Goal: Task Accomplishment & Management: Manage account settings

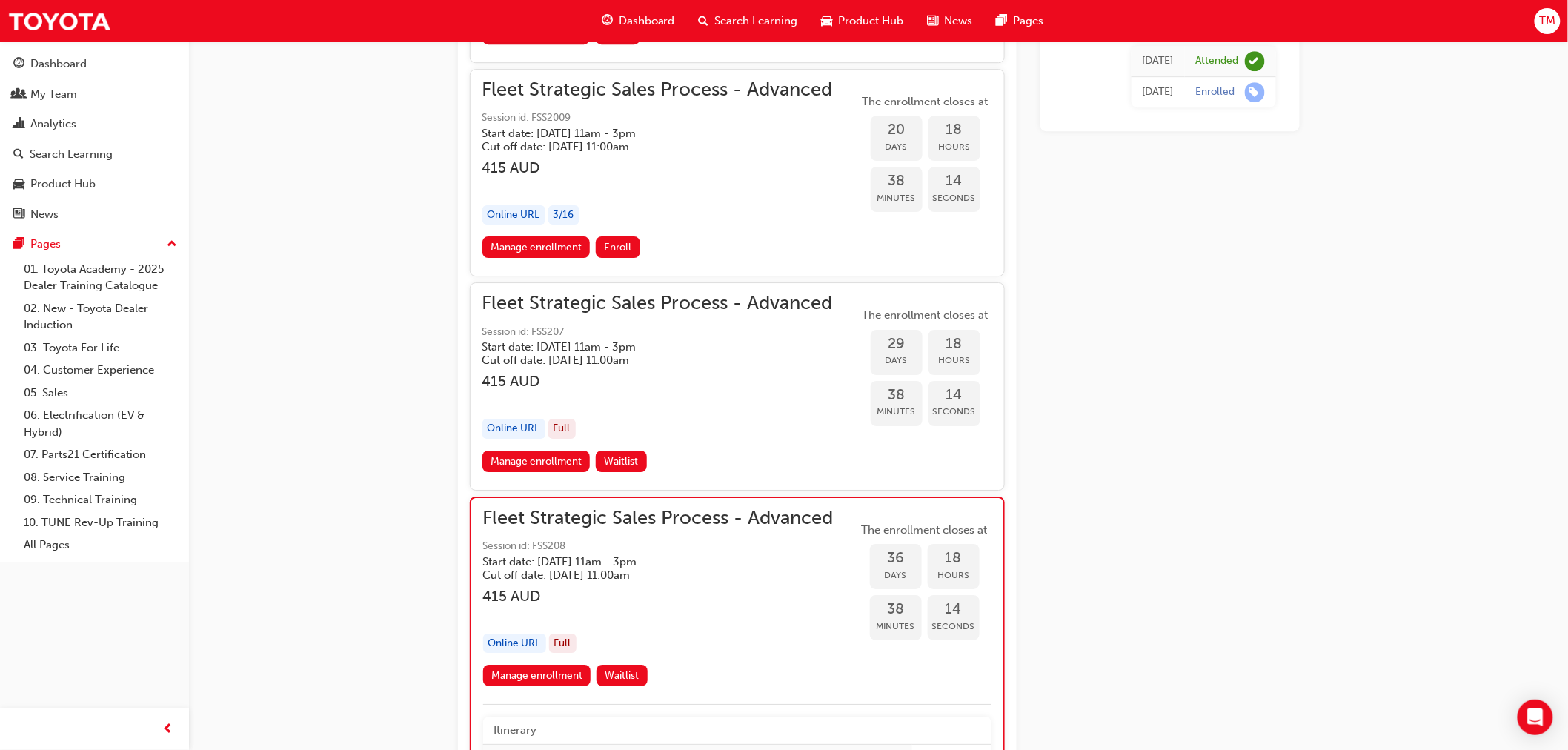
scroll to position [1878, 0]
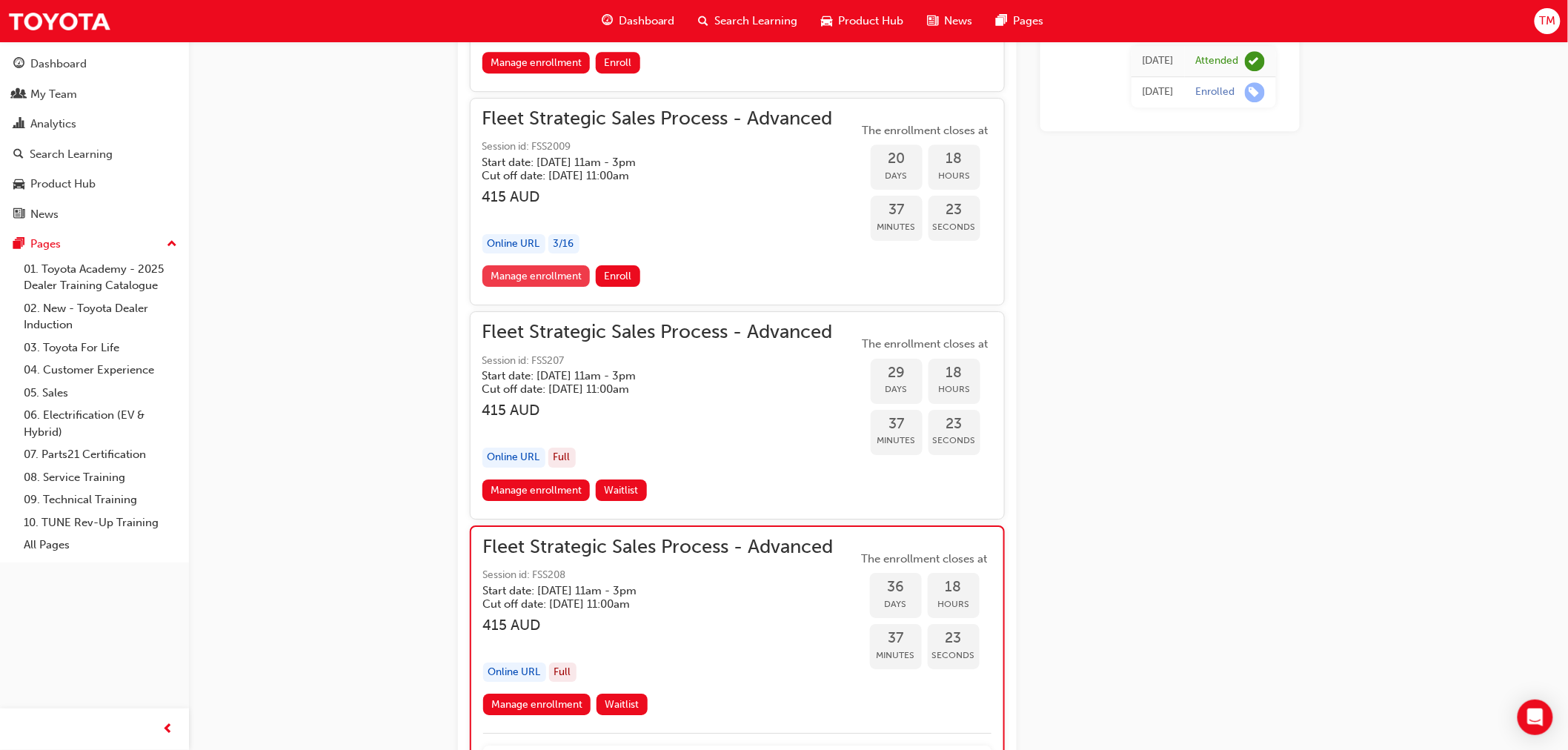
click at [561, 272] on link "Manage enrollment" at bounding box center [537, 276] width 109 height 22
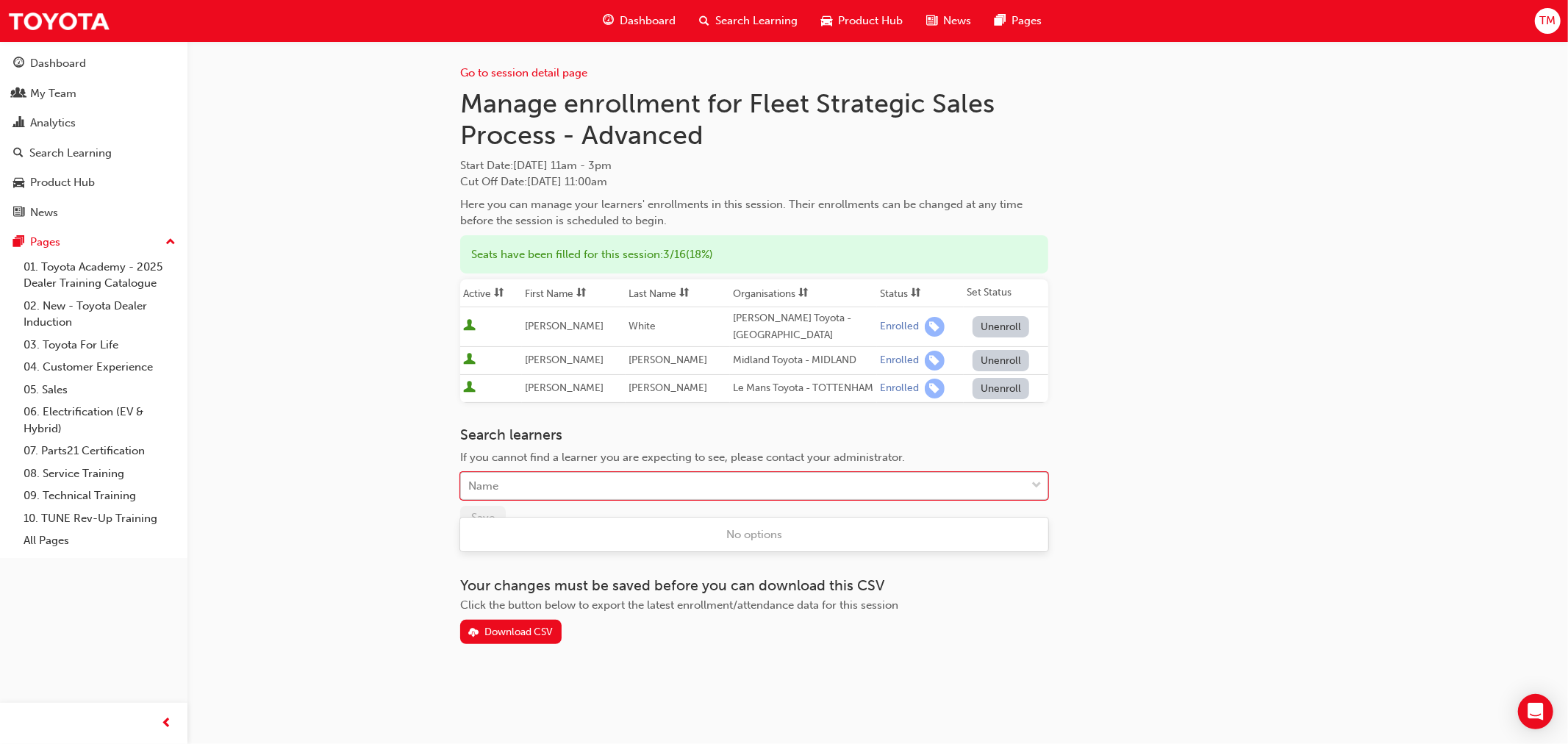
click at [573, 497] on div "Name" at bounding box center [743, 485] width 565 height 25
type input "[PERSON_NAME]"
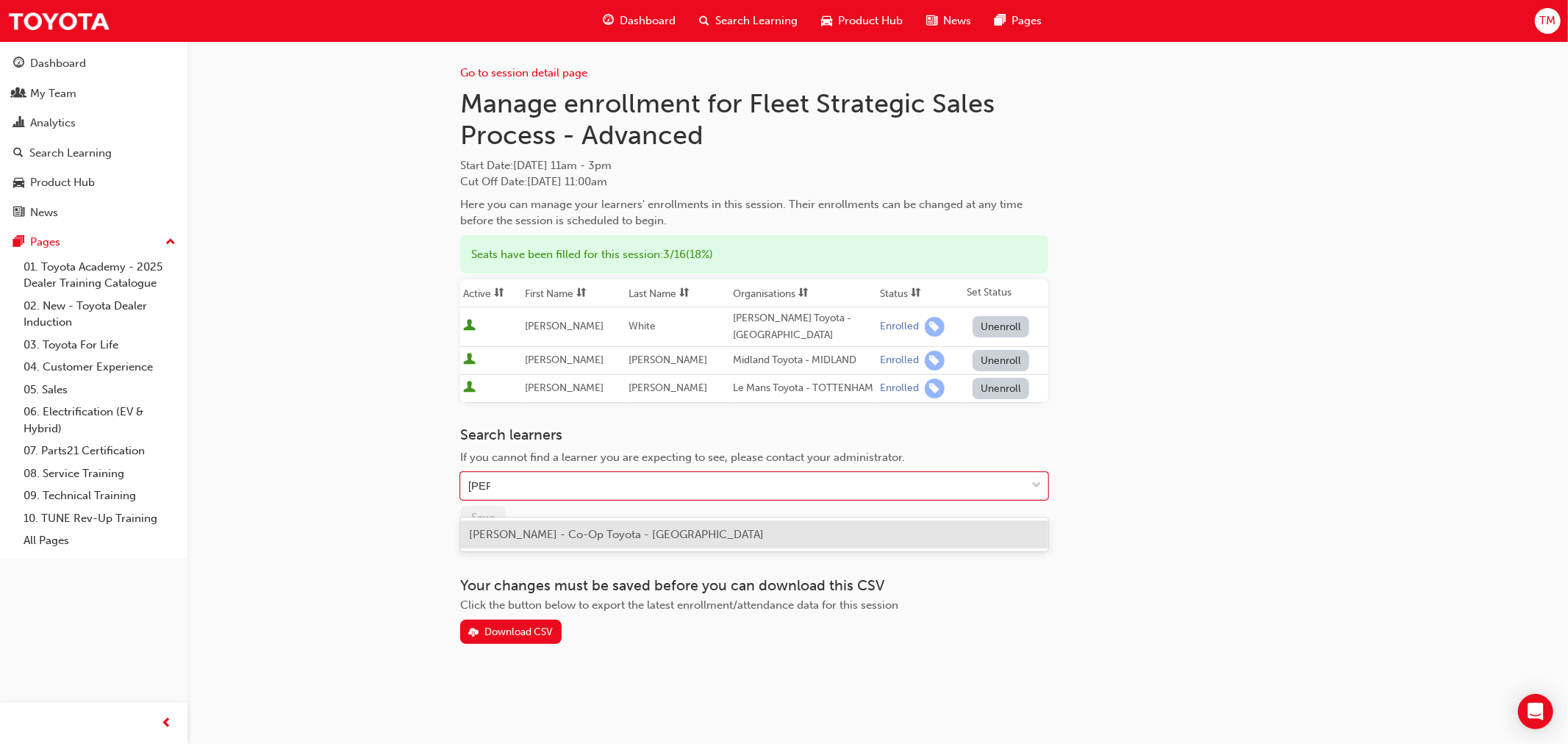
click at [564, 530] on span "[PERSON_NAME] - Co-Op Toyota - [GEOGRAPHIC_DATA]" at bounding box center [616, 534] width 295 height 13
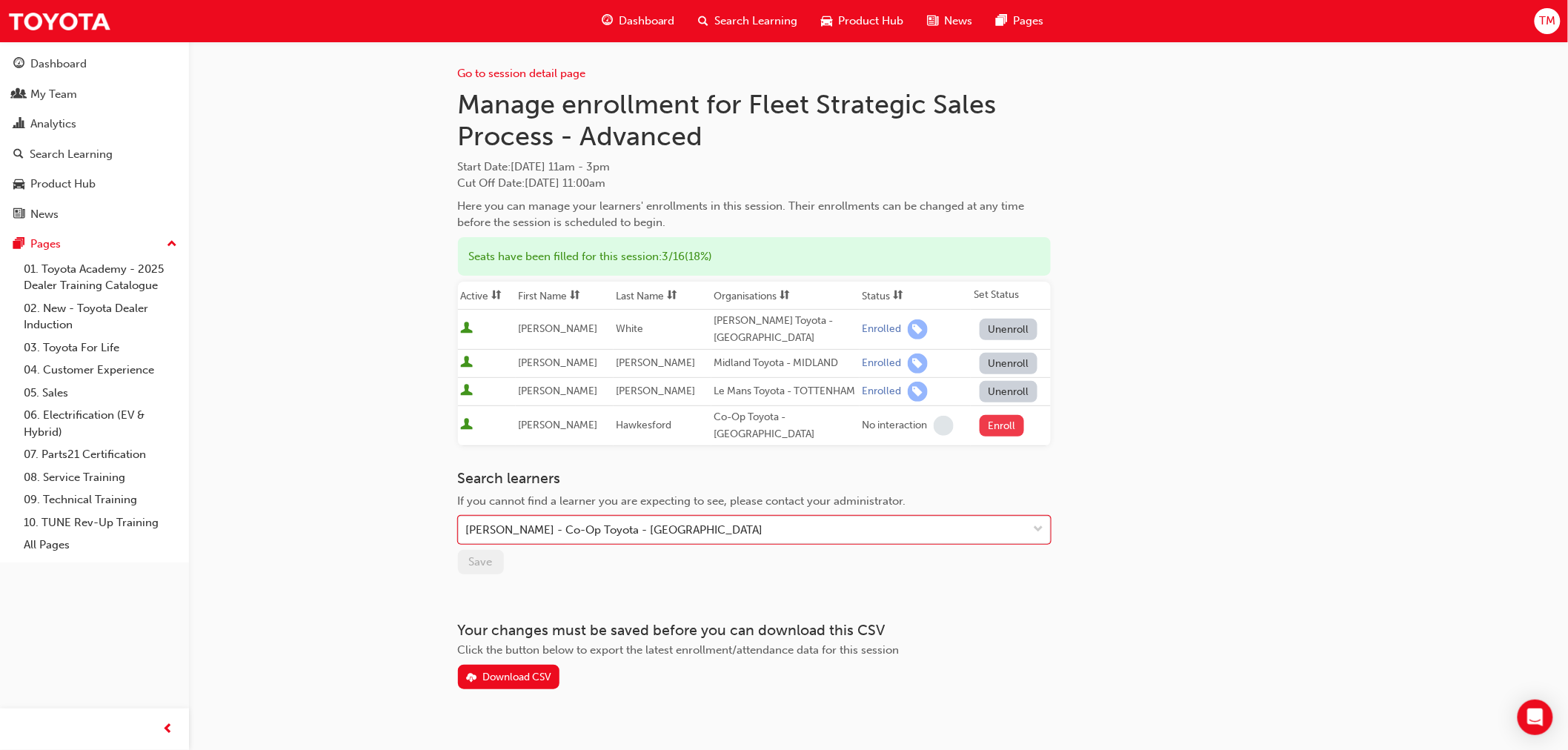
click at [1003, 430] on button "Enroll" at bounding box center [1002, 425] width 45 height 22
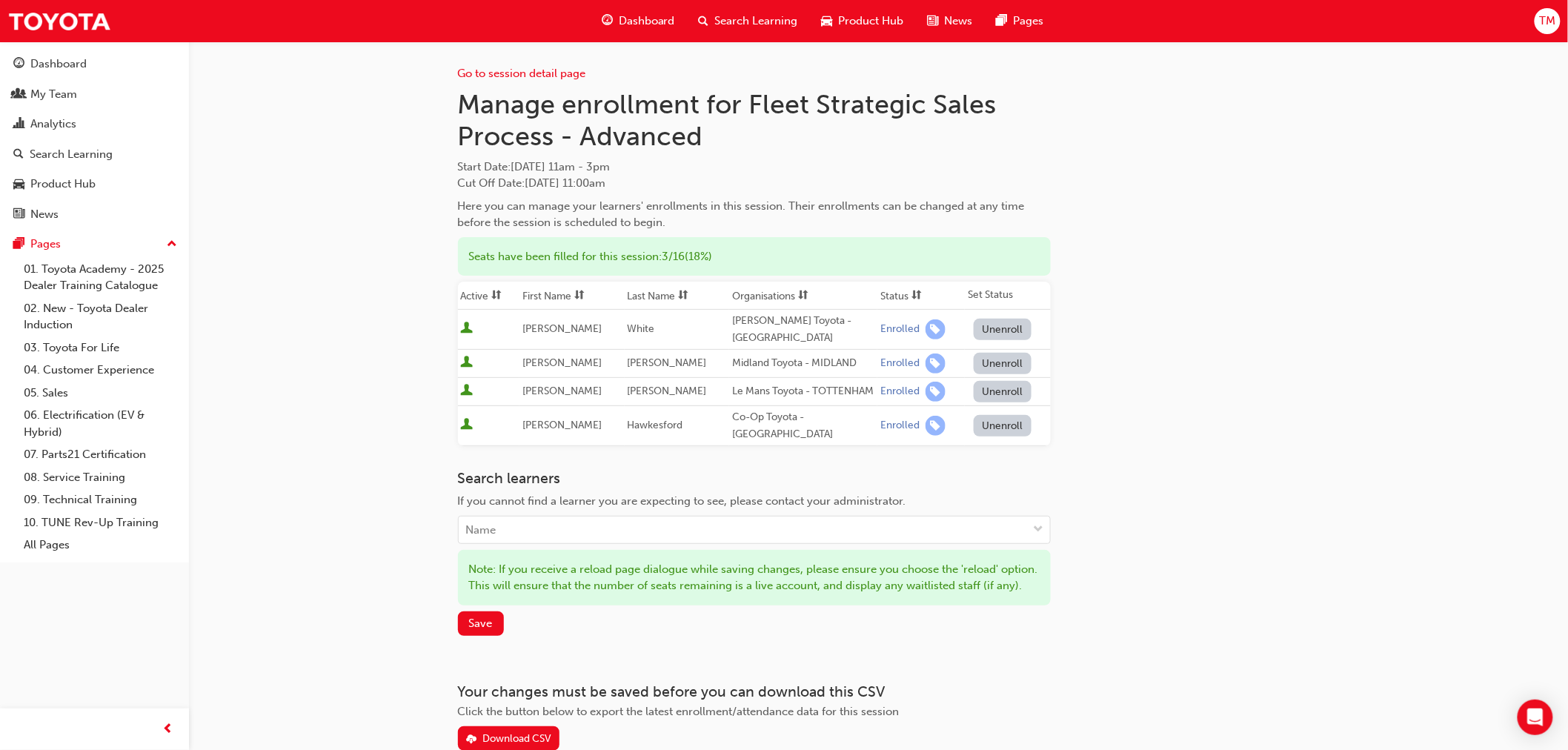
drag, startPoint x: 462, startPoint y: 102, endPoint x: 751, endPoint y: 180, distance: 299.3
click at [751, 180] on div "Manage enrollment for Fleet Strategic Sales Process - Advanced Start Date : [DA…" at bounding box center [754, 160] width 593 height 143
copy div "Manage enrollment for Fleet Strategic Sales Process - Advanced Start Date : [DA…"
click at [469, 630] on span "Save" at bounding box center [481, 623] width 24 height 13
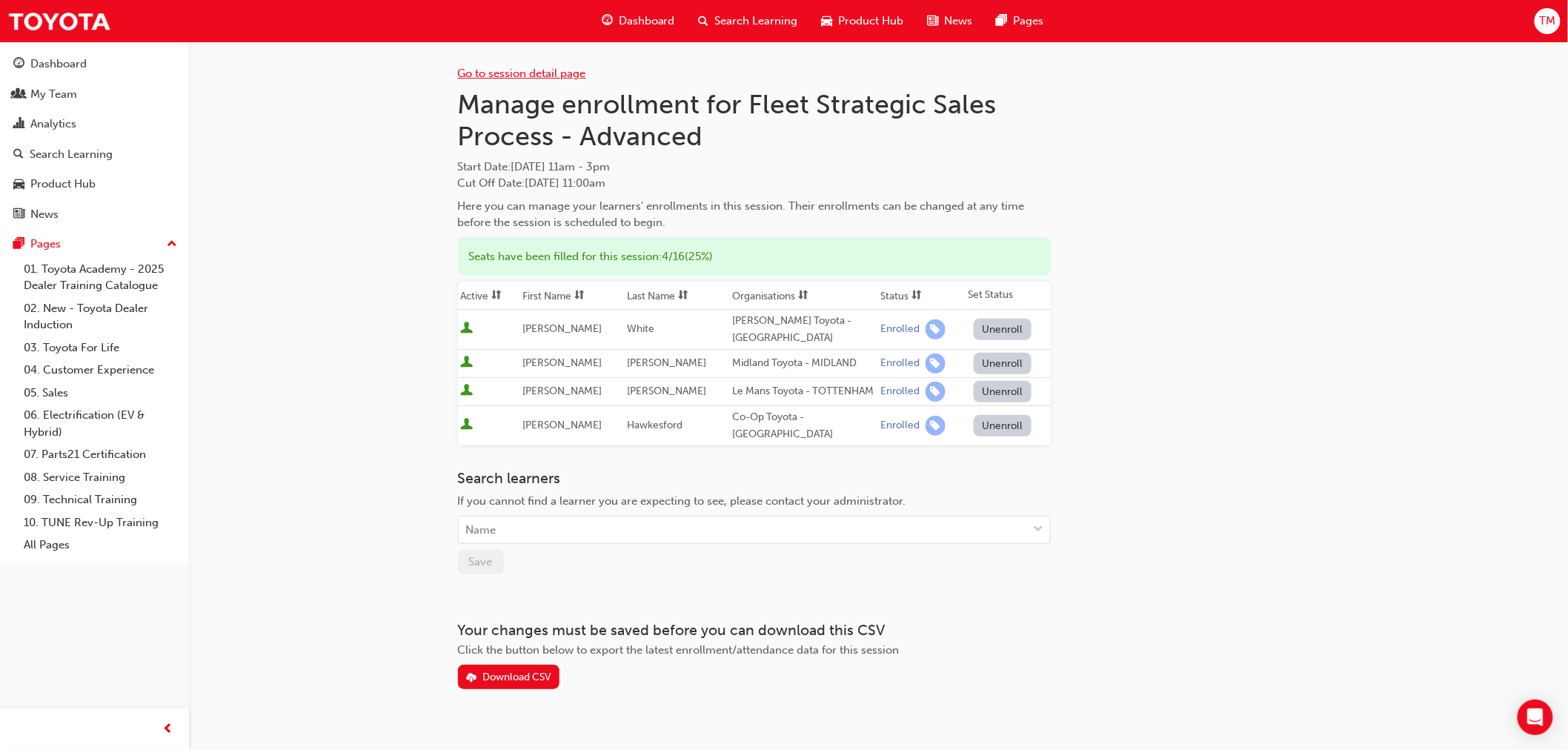
click at [500, 72] on link "Go to session detail page" at bounding box center [522, 73] width 129 height 13
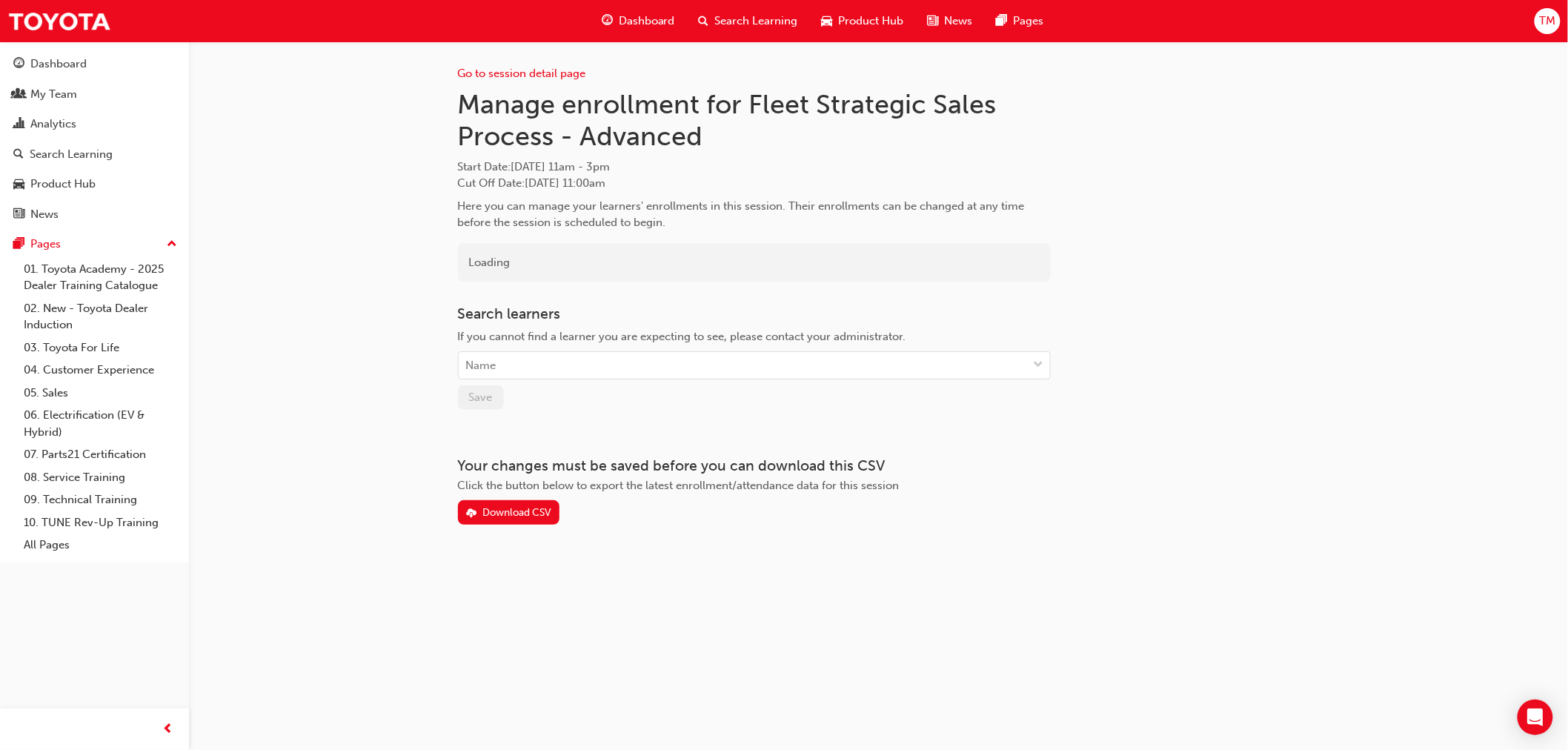
scroll to position [1878, 0]
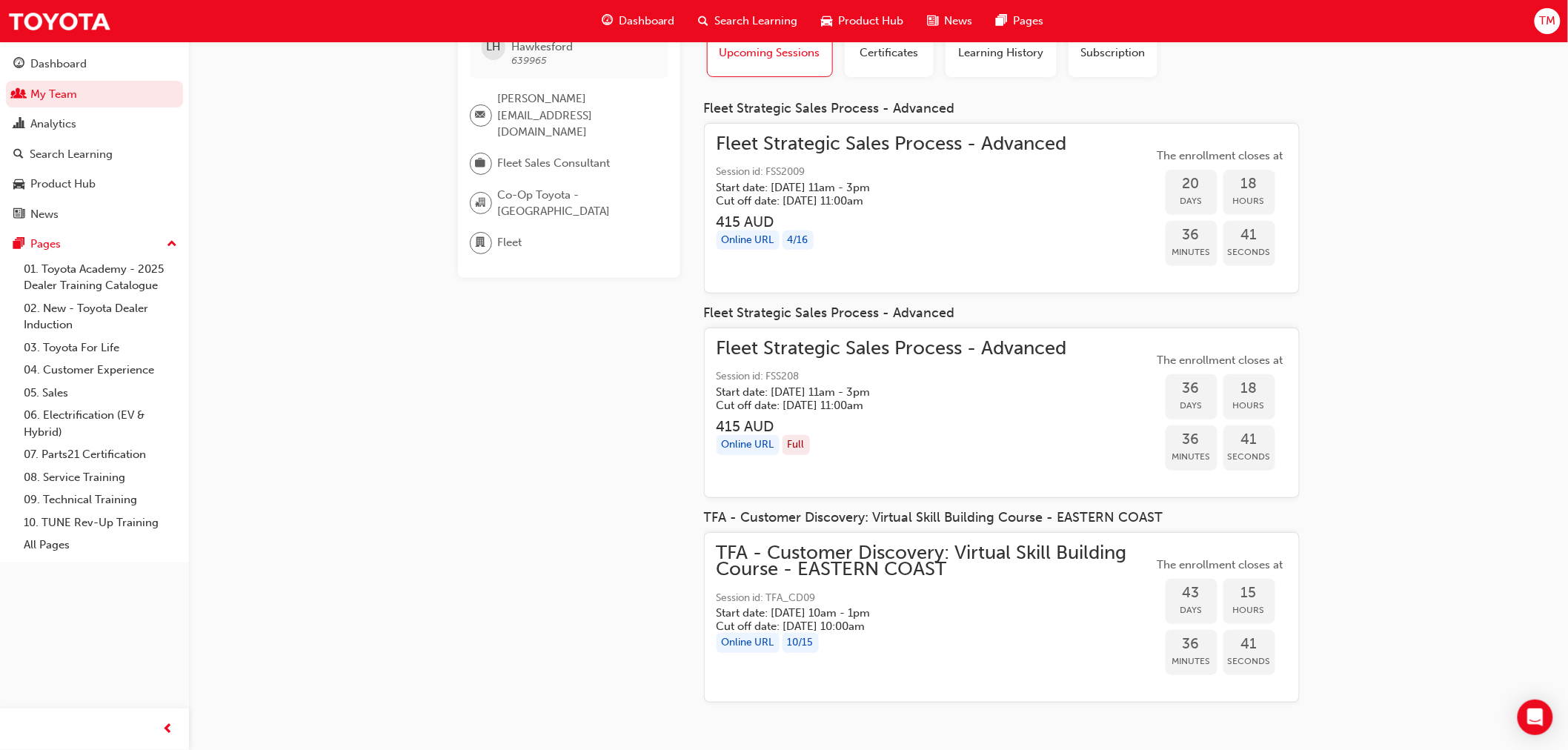
scroll to position [87, 0]
click at [923, 450] on div "Online URL Full" at bounding box center [892, 444] width 350 height 20
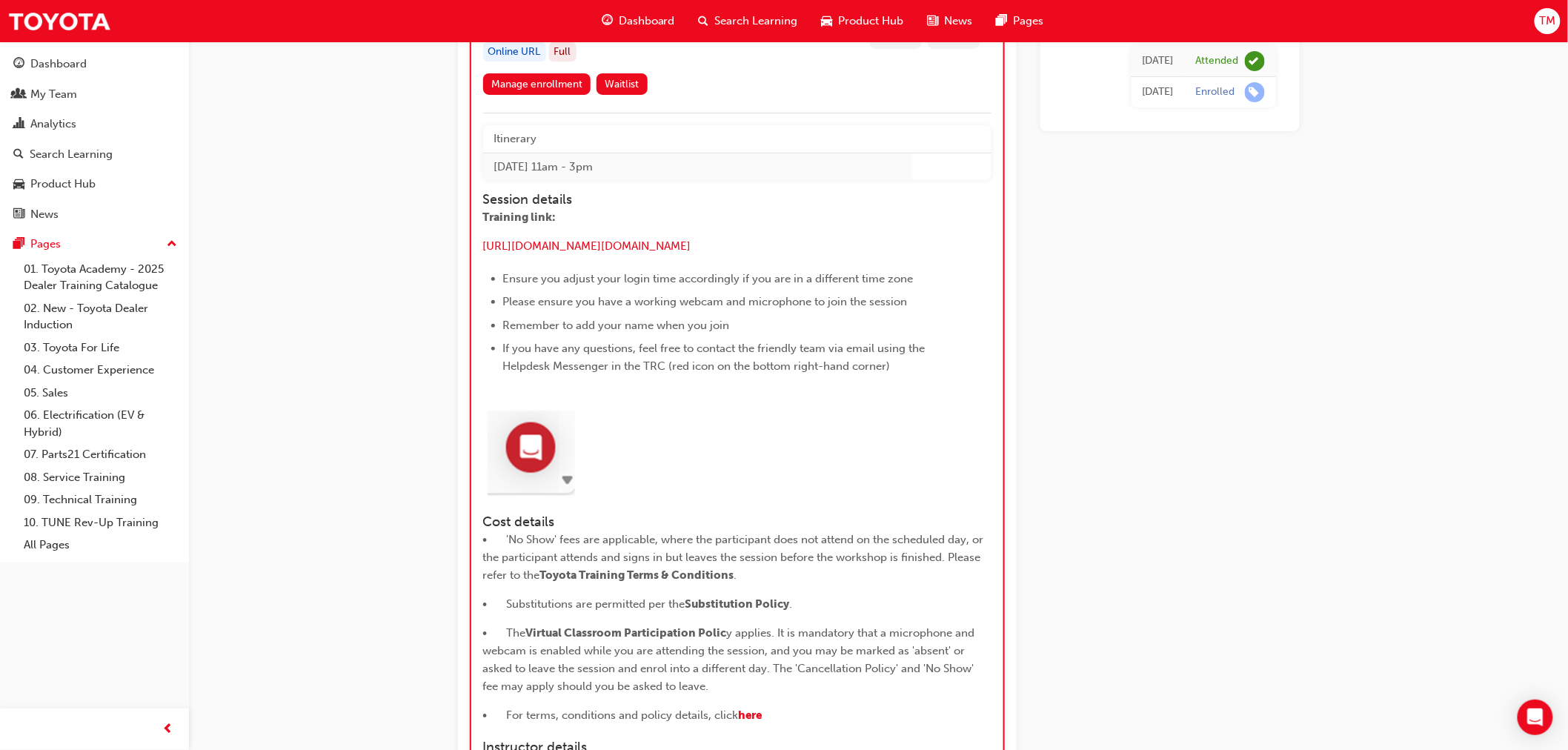
scroll to position [2387, 0]
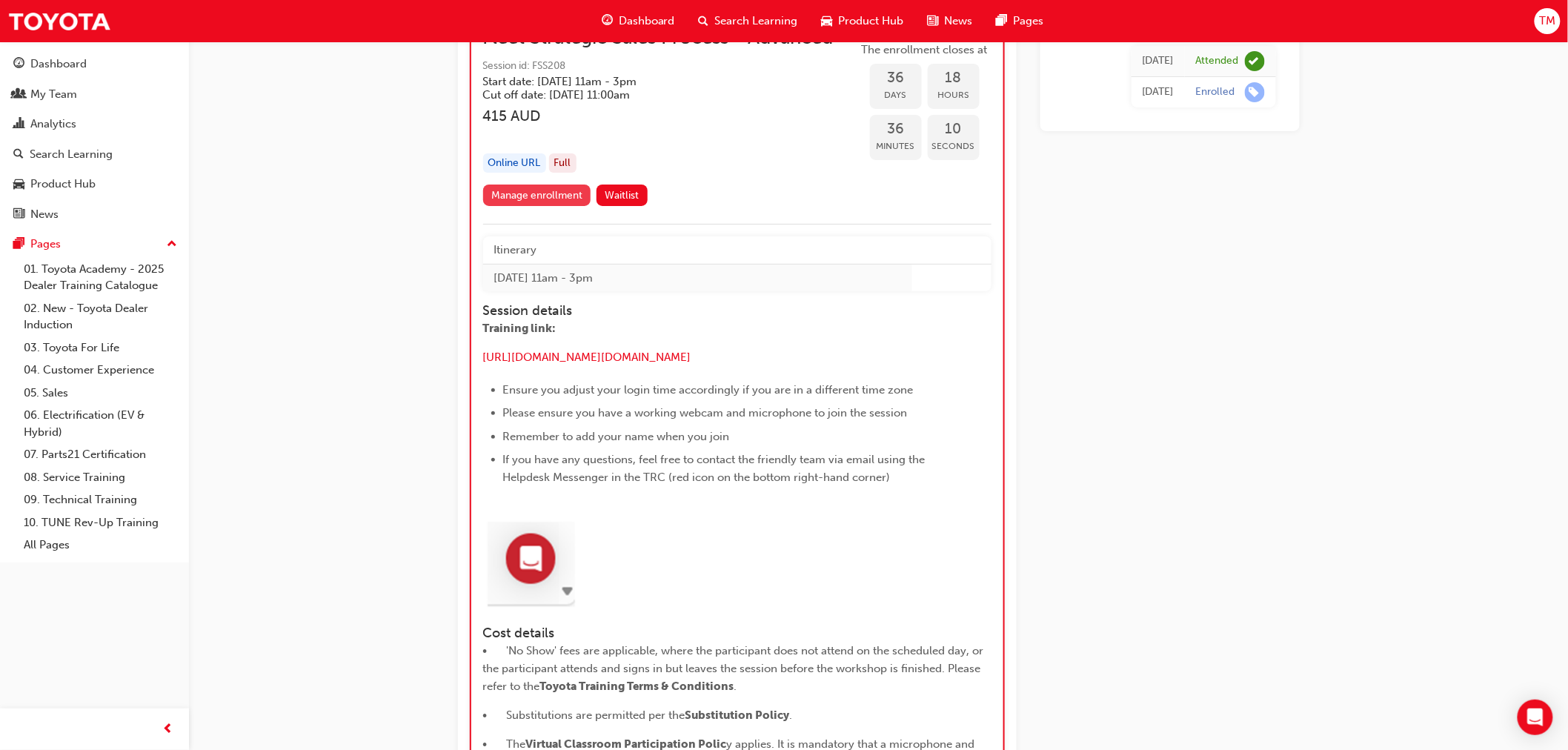
click at [534, 198] on link "Manage enrollment" at bounding box center [538, 195] width 109 height 22
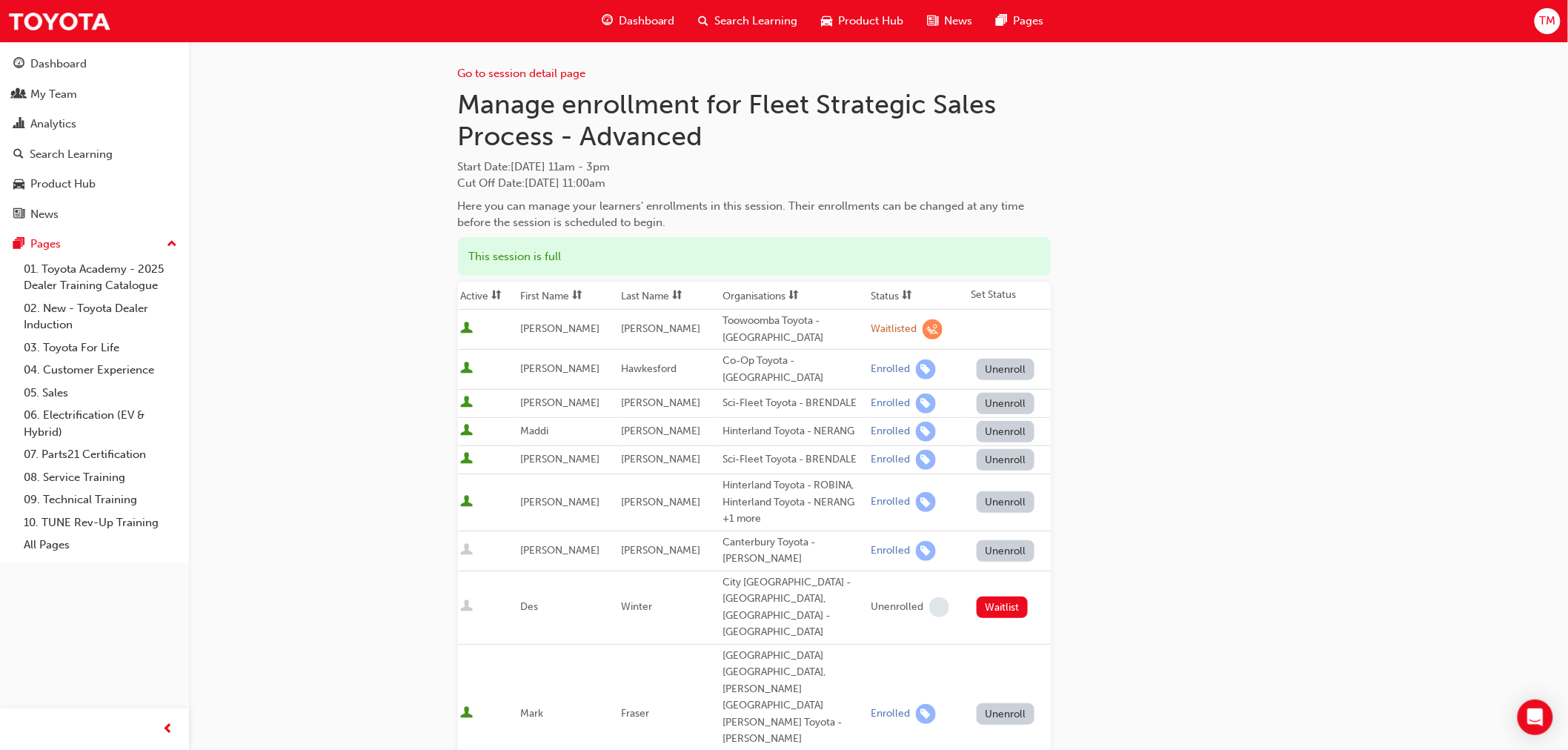
click at [994, 362] on button "Unenroll" at bounding box center [1005, 369] width 58 height 22
click at [1016, 360] on button "Unenroll" at bounding box center [1005, 369] width 58 height 22
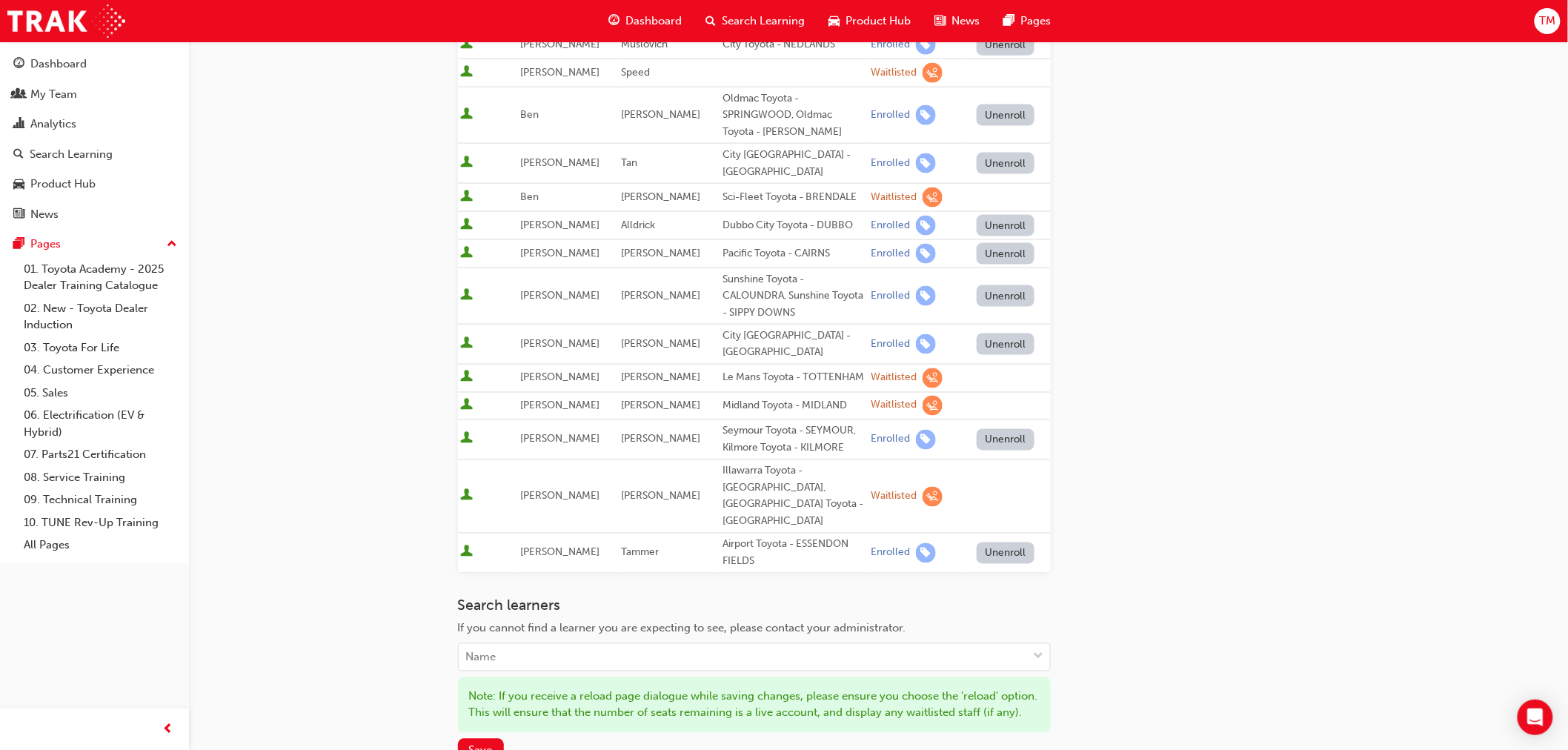
scroll to position [891, 0]
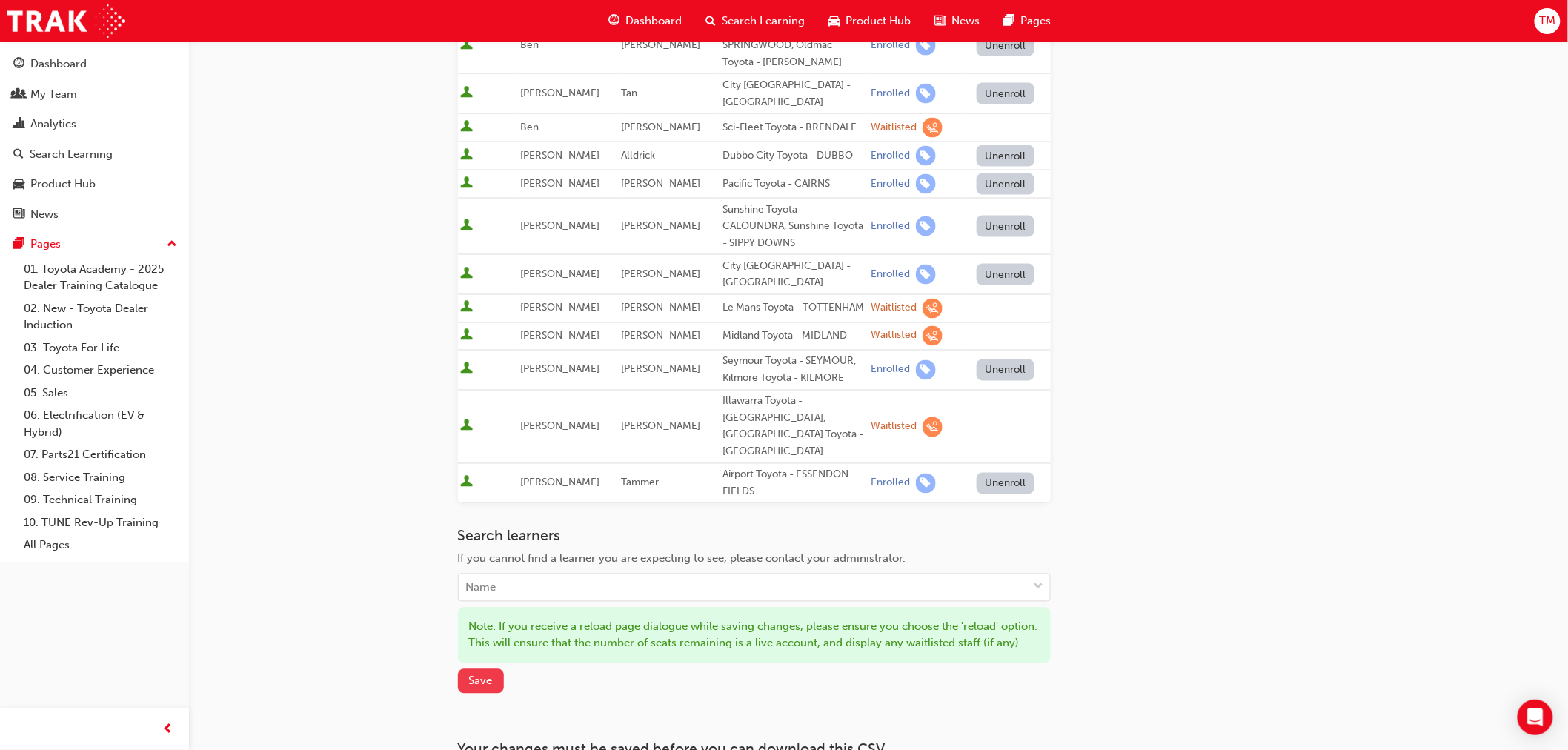
click at [493, 669] on button "Save" at bounding box center [481, 681] width 46 height 25
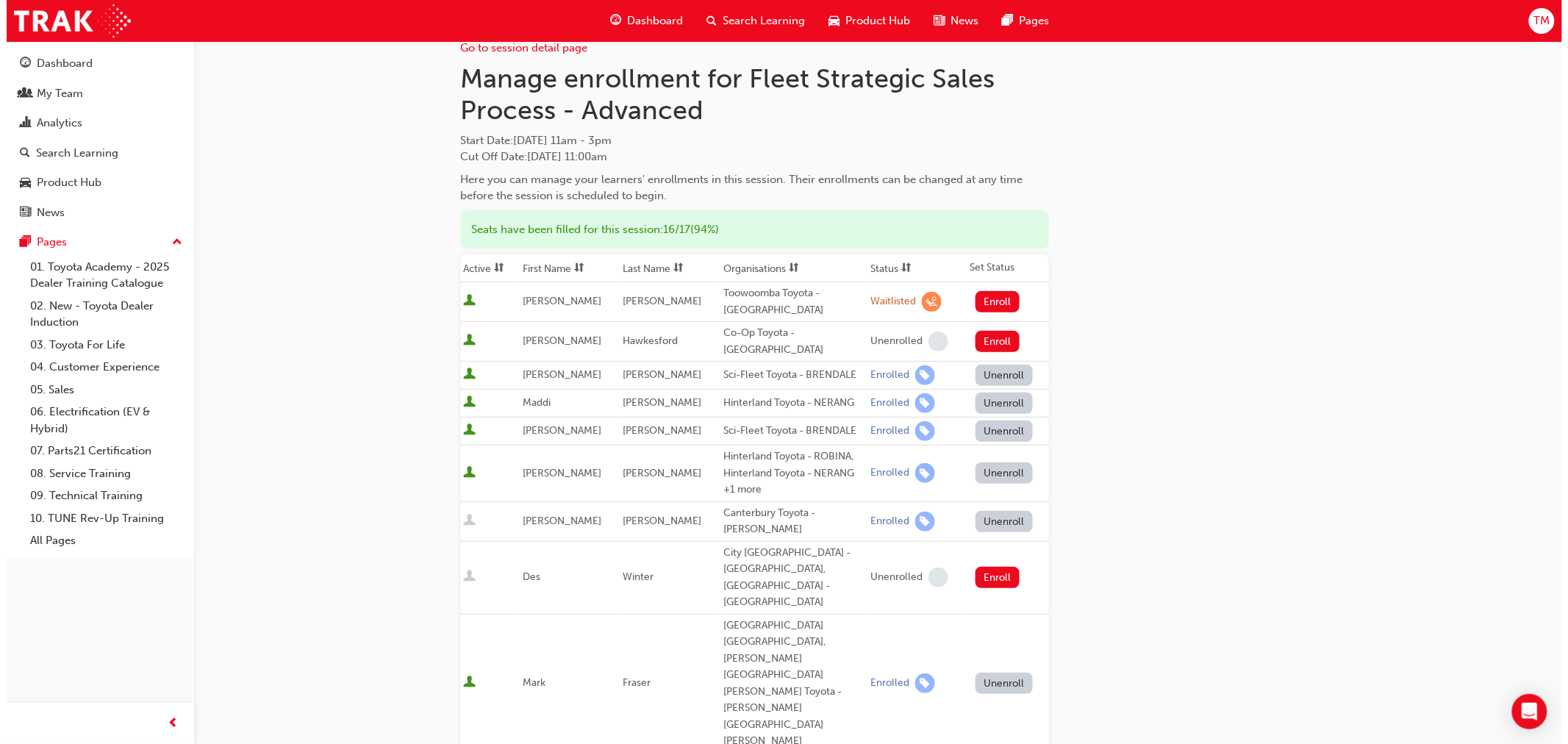
scroll to position [0, 0]
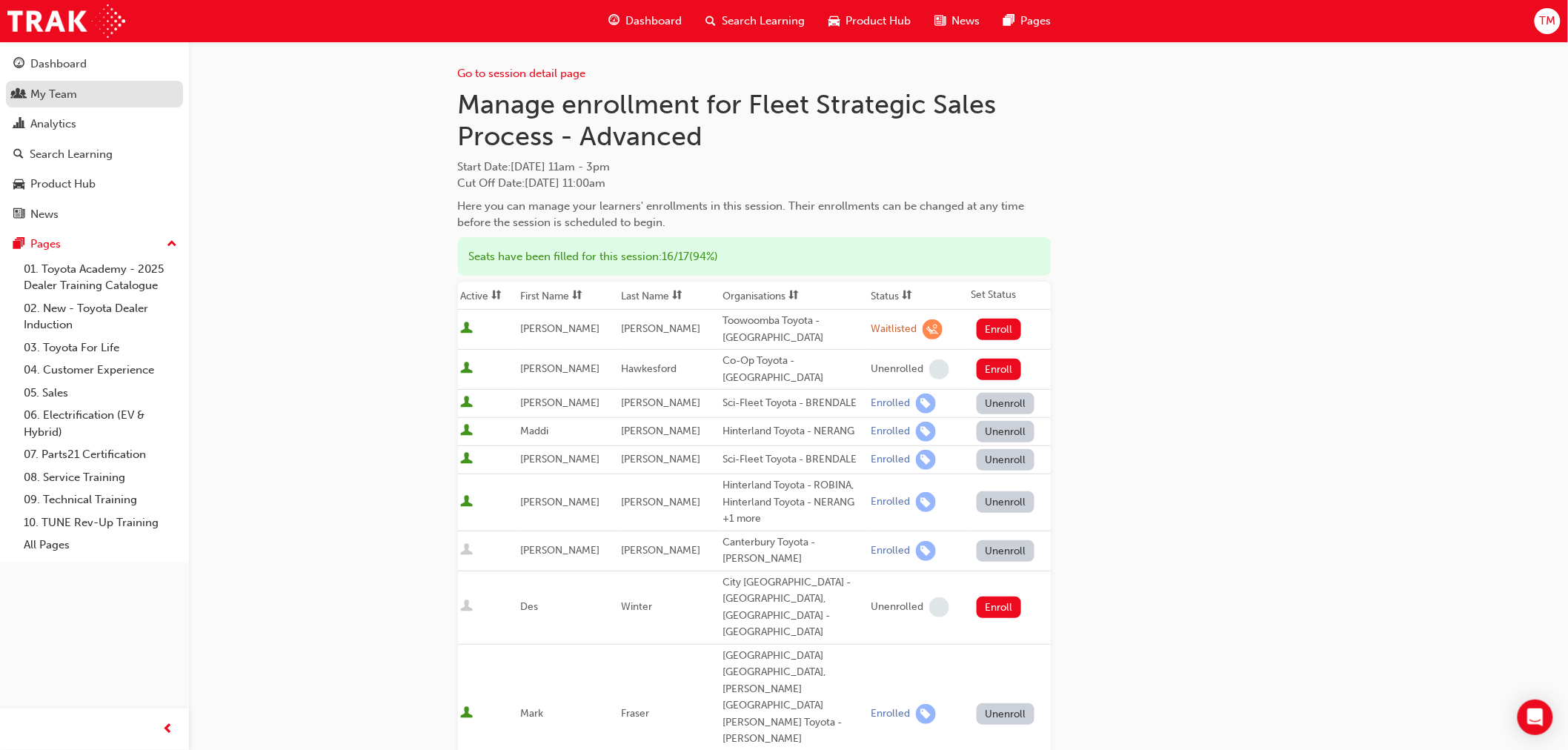
click at [49, 96] on div "My Team" at bounding box center [53, 94] width 47 height 17
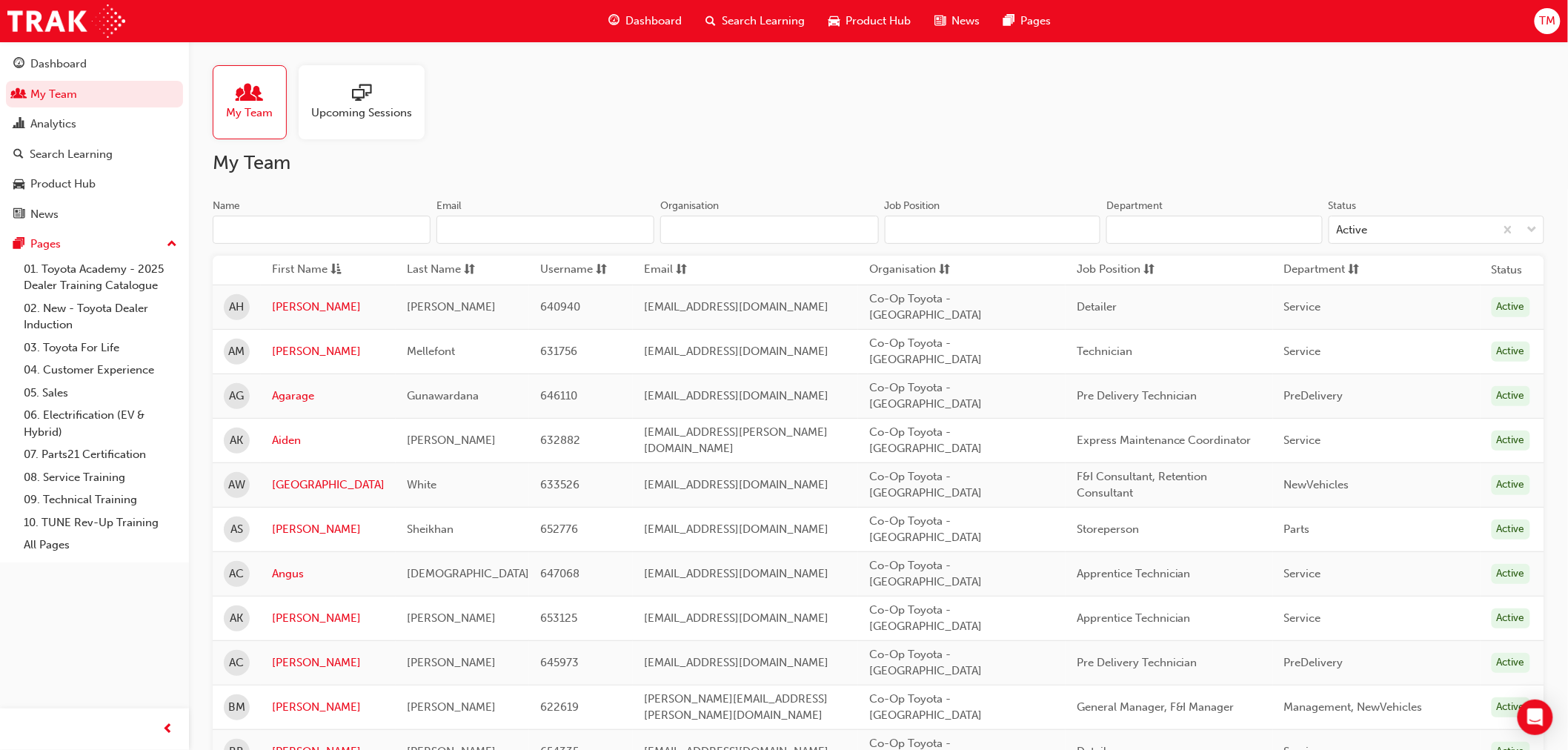
click at [291, 226] on input "Name" at bounding box center [321, 230] width 218 height 29
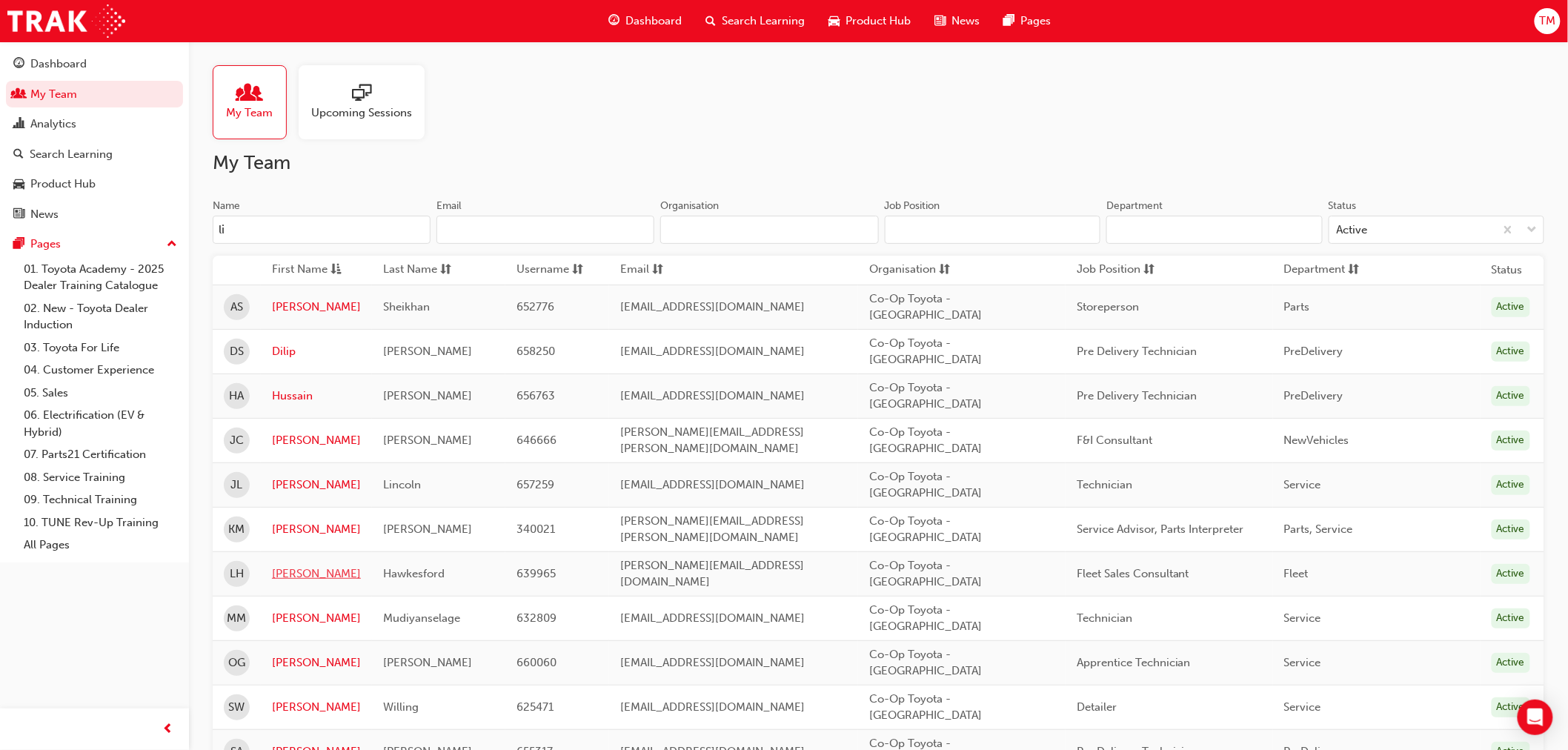
type input "li"
click at [280, 565] on link "[PERSON_NAME]" at bounding box center [316, 574] width 89 height 17
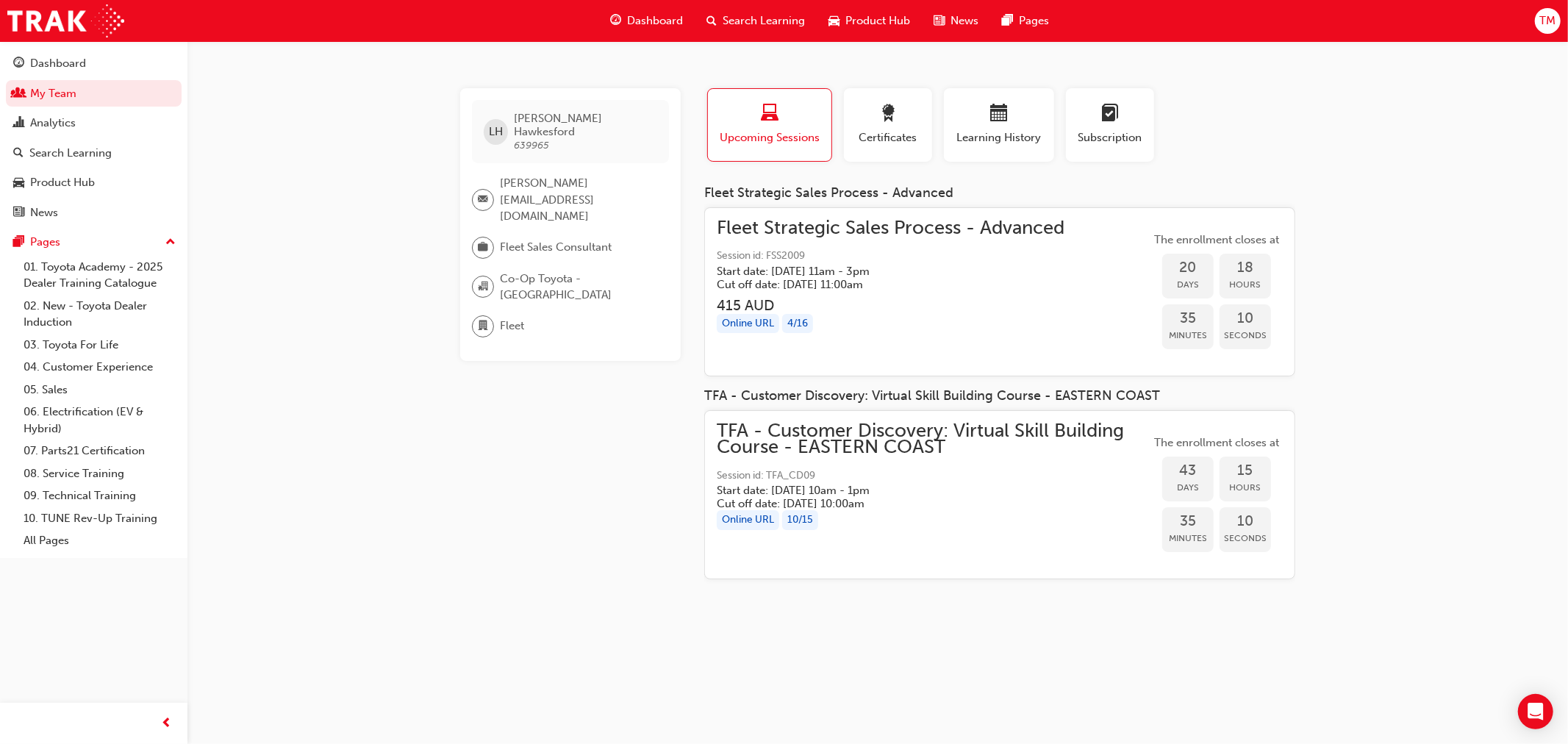
click at [865, 283] on h5 "Cut off date: [DATE] 11:00am" at bounding box center [878, 284] width 324 height 13
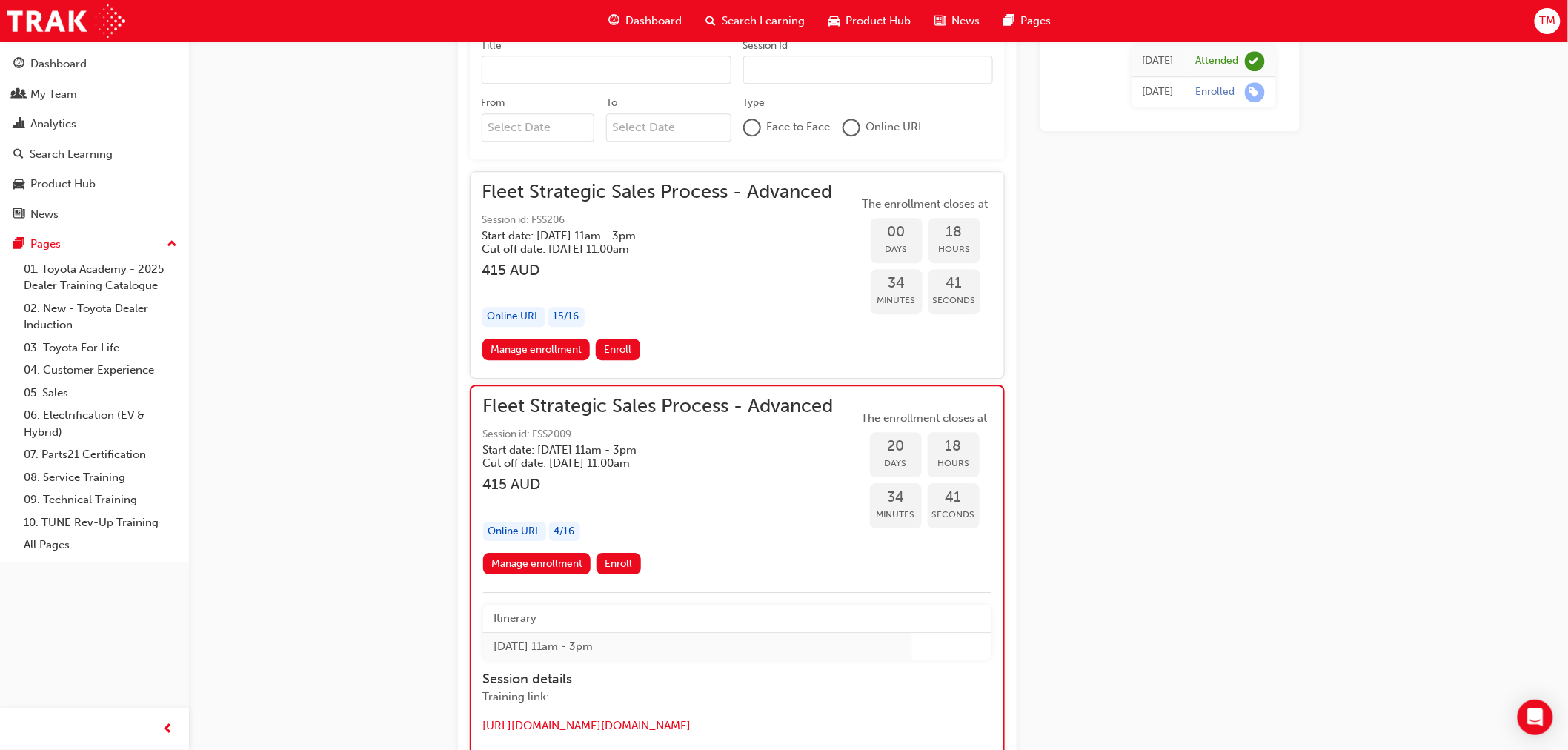
scroll to position [1594, 0]
click at [1102, 543] on div "[DATE] Attended [DATE] Enrolled" at bounding box center [1170, 244] width 259 height 3410
